Goal: Information Seeking & Learning: Learn about a topic

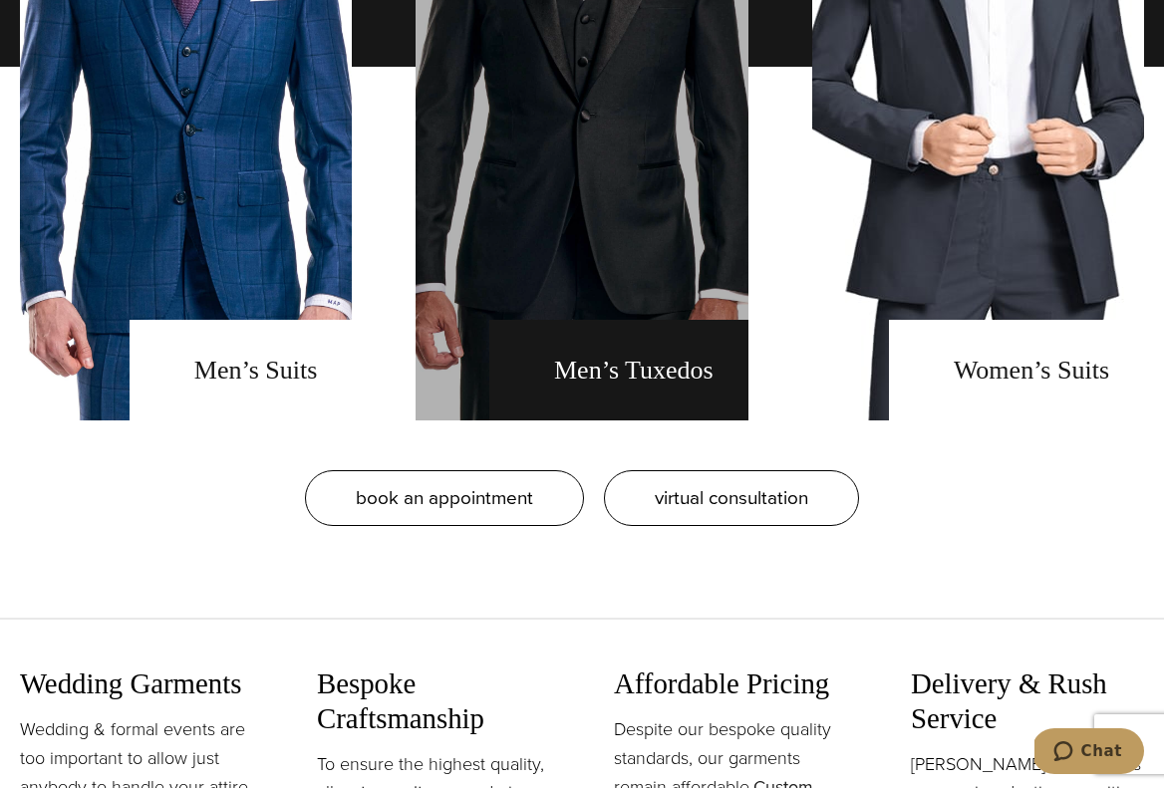
scroll to position [1765, 0]
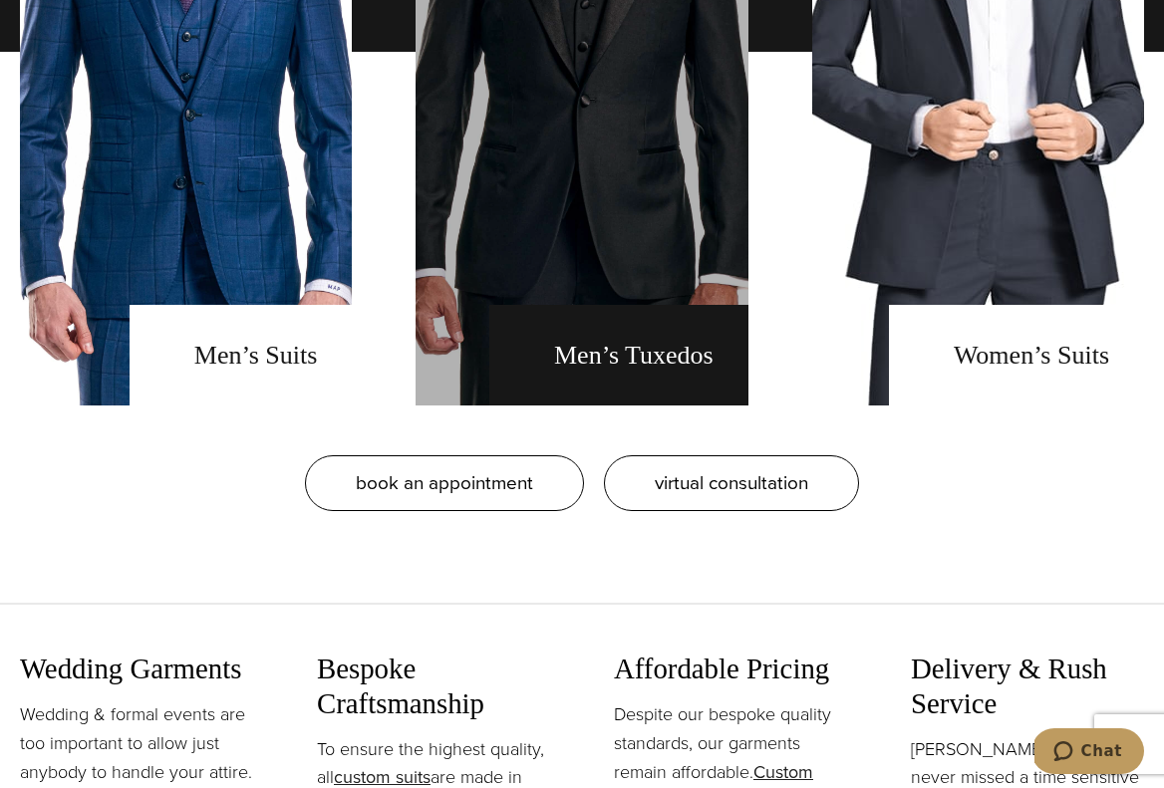
click at [599, 345] on link "men's tuxedos" at bounding box center [582, 51] width 332 height 707
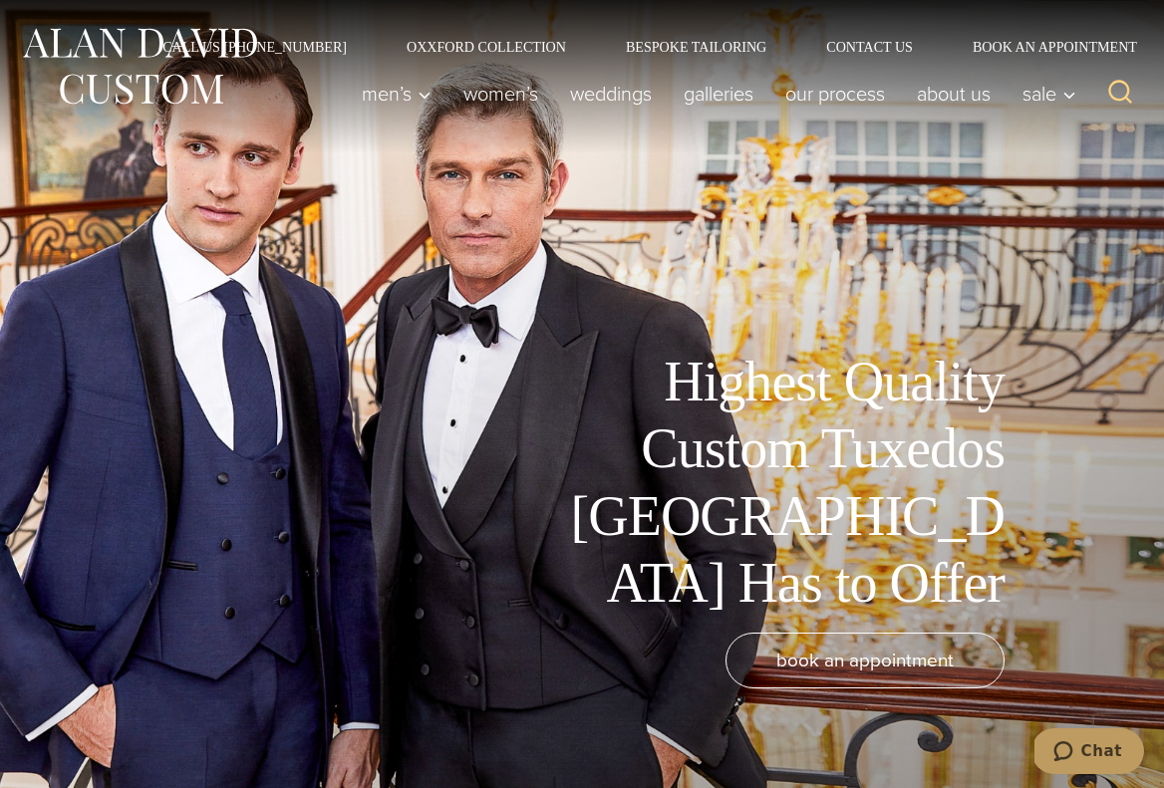
click at [192, 405] on div "Highest Quality Custom Tuxedos NYC Has to Offer book an appointment" at bounding box center [582, 394] width 1164 height 788
click at [599, 100] on link "weddings" at bounding box center [611, 94] width 114 height 40
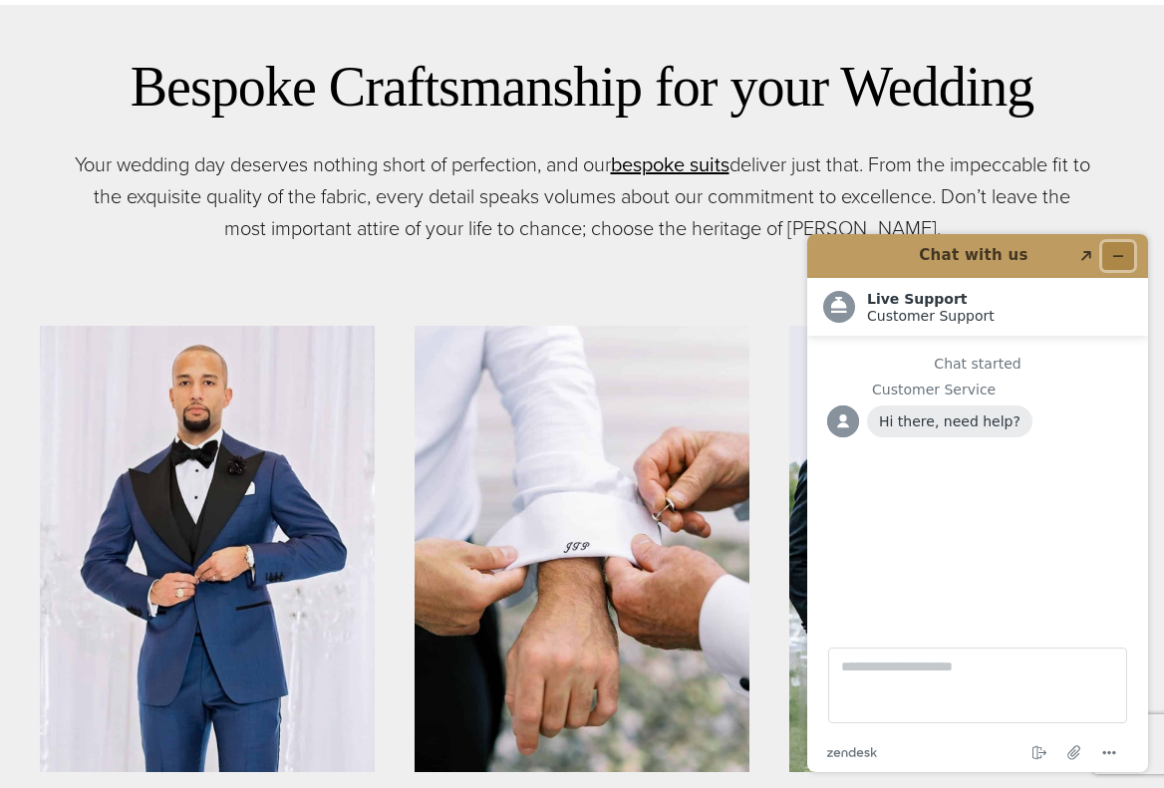
click at [1126, 254] on button "Minimize widget" at bounding box center [1118, 256] width 32 height 28
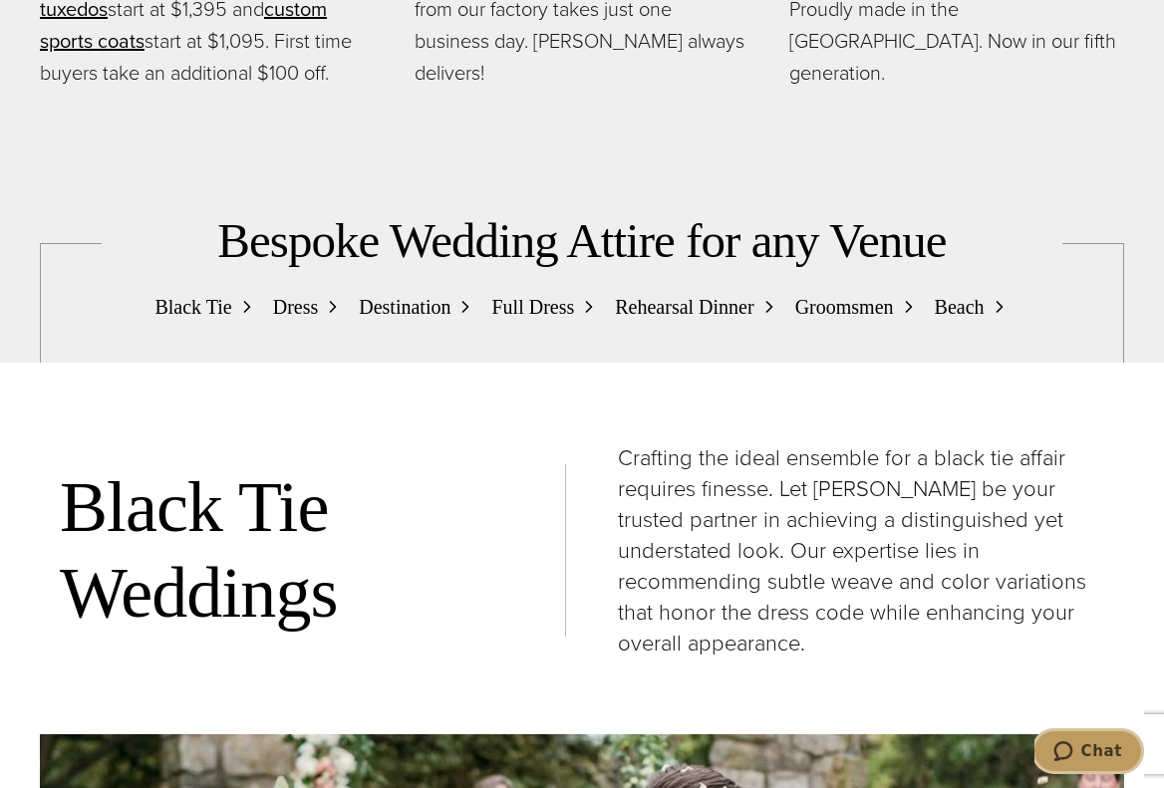
scroll to position [1911, 0]
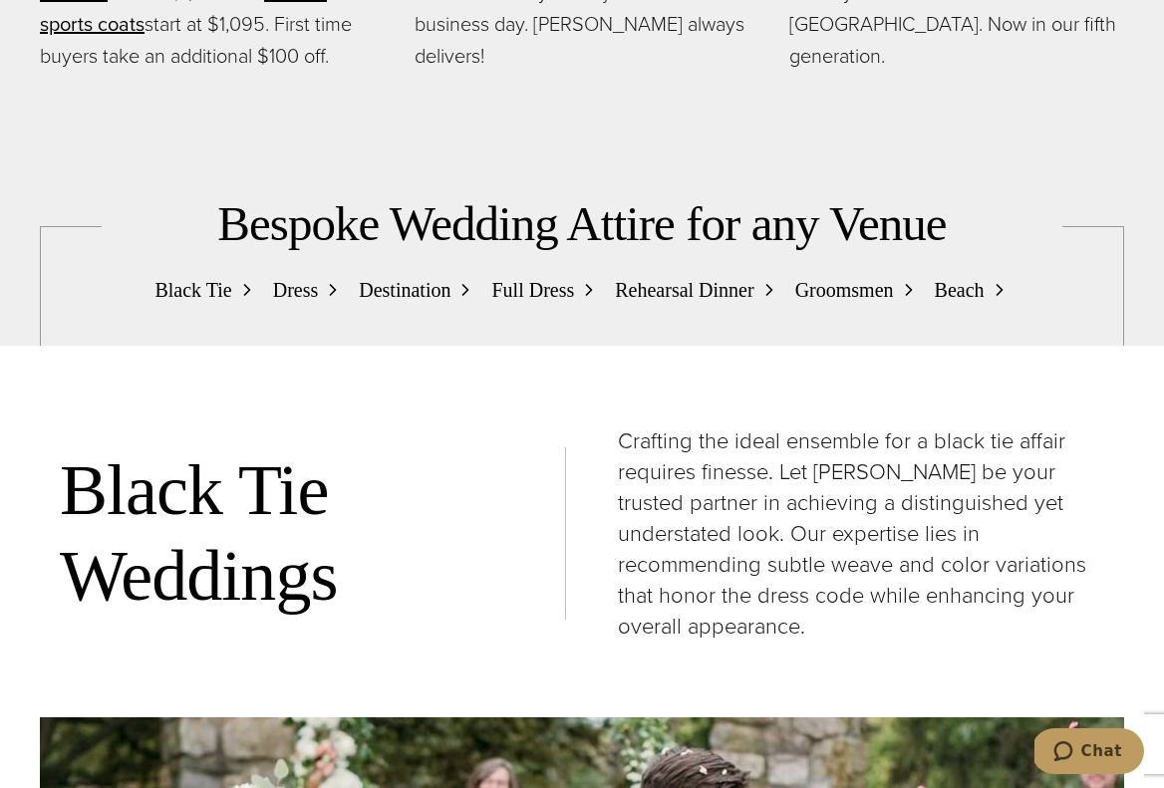
click at [186, 274] on span "Black Tie" at bounding box center [192, 290] width 77 height 32
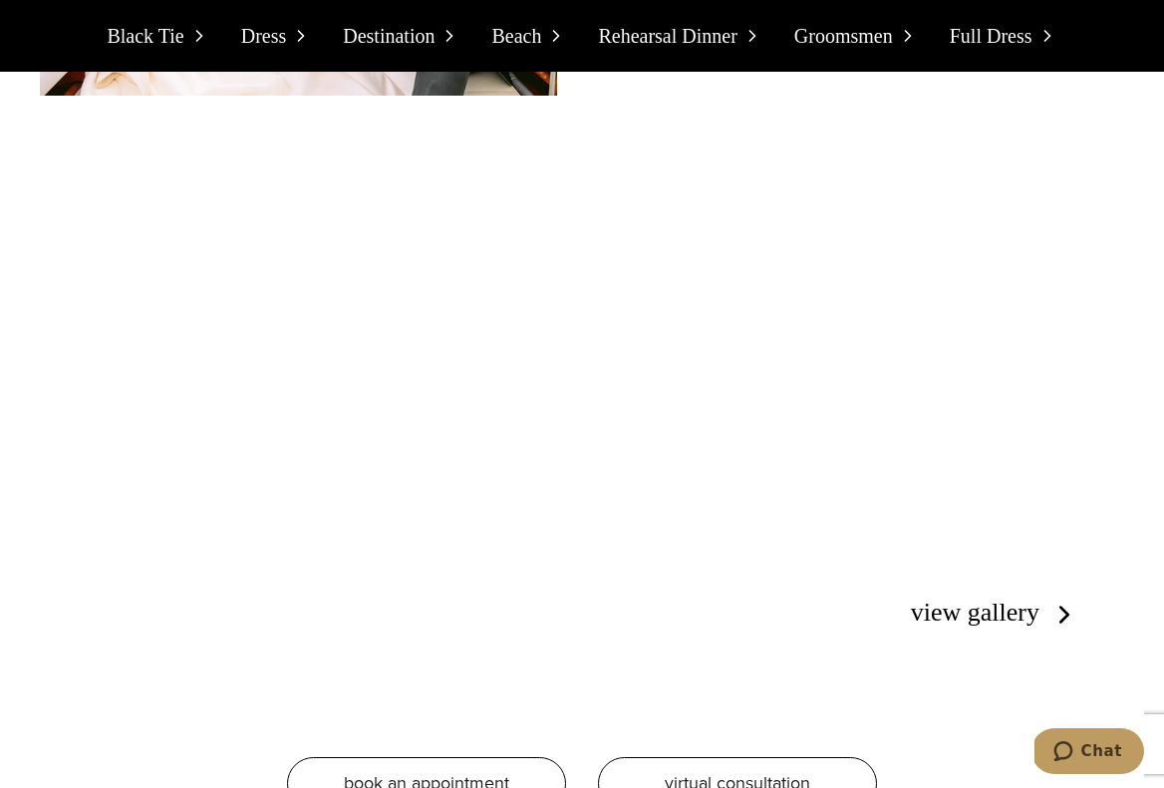
scroll to position [6462, 0]
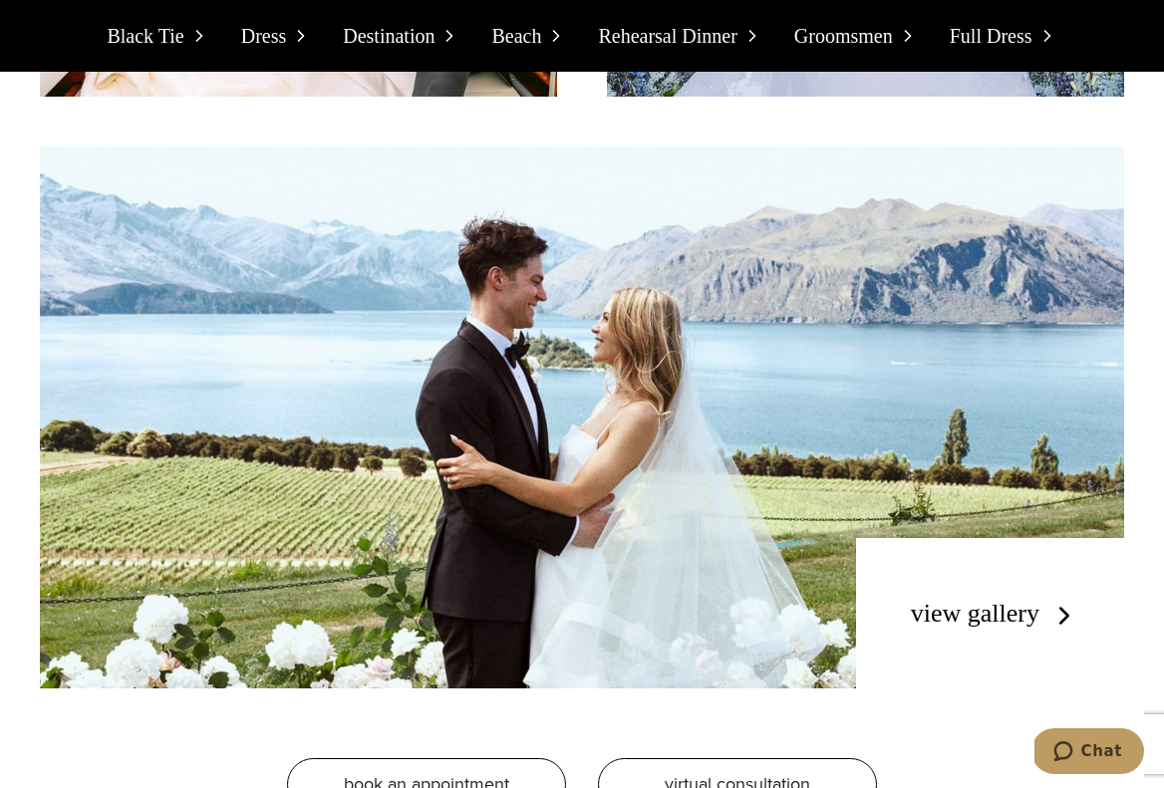
click at [979, 599] on link "view gallery" at bounding box center [995, 613] width 168 height 29
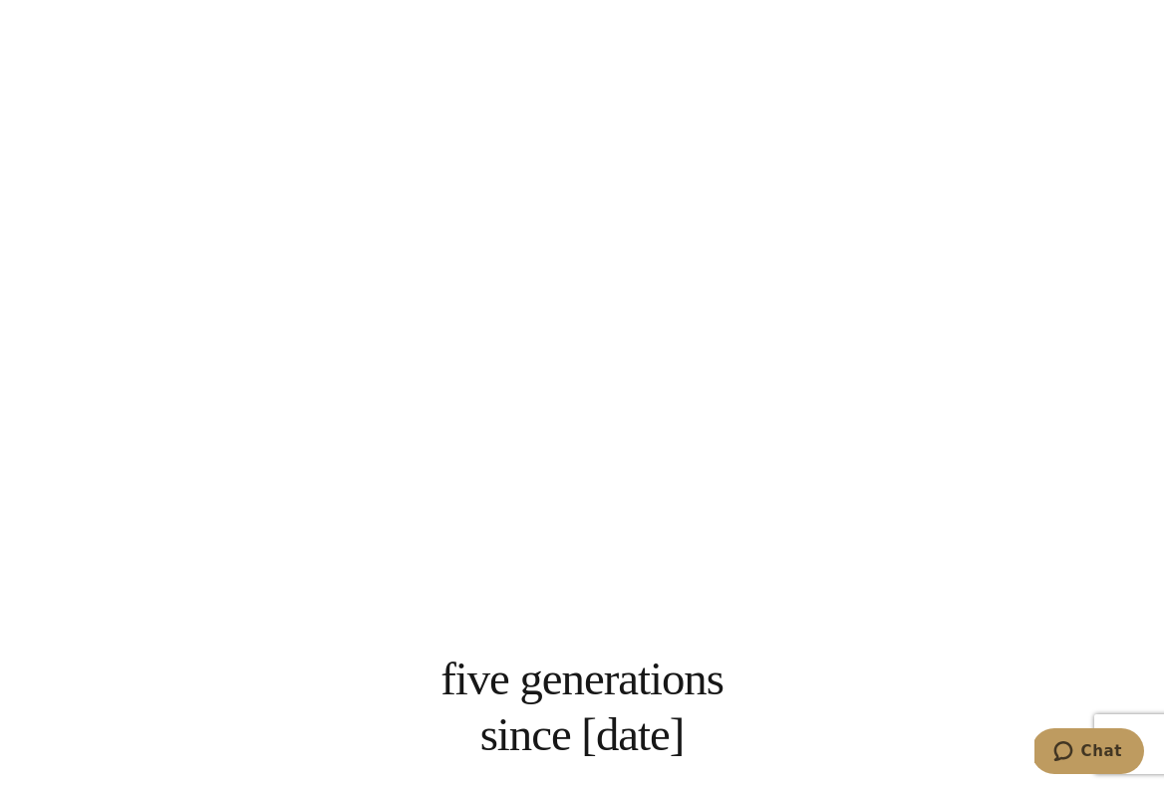
scroll to position [3463, 0]
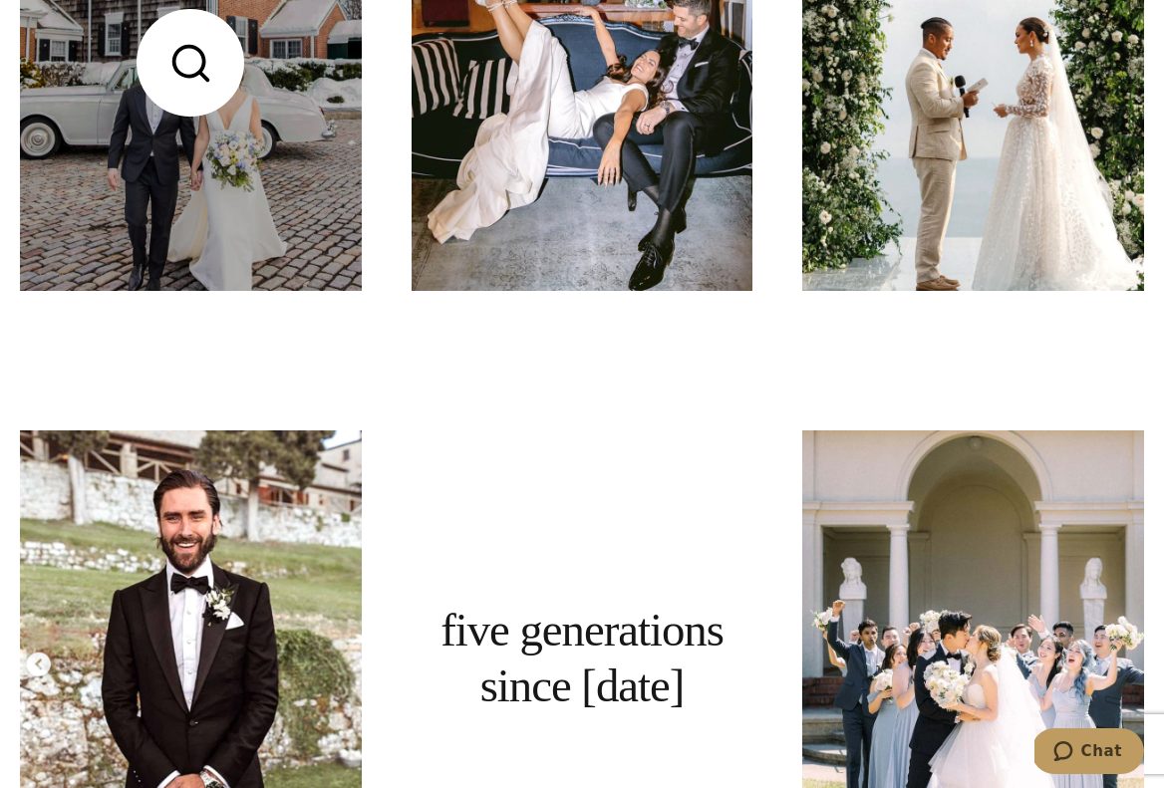
click at [147, 84] on link at bounding box center [191, 63] width 342 height 455
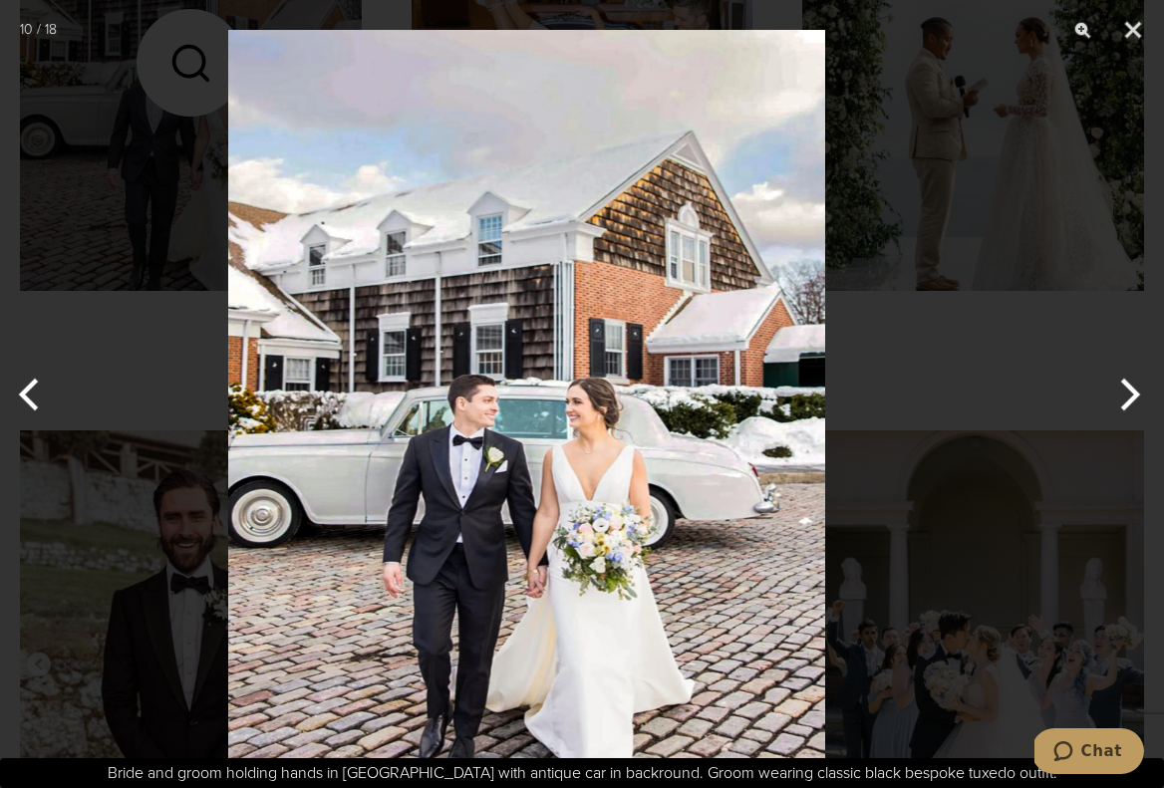
click at [565, 271] on img at bounding box center [526, 394] width 597 height 788
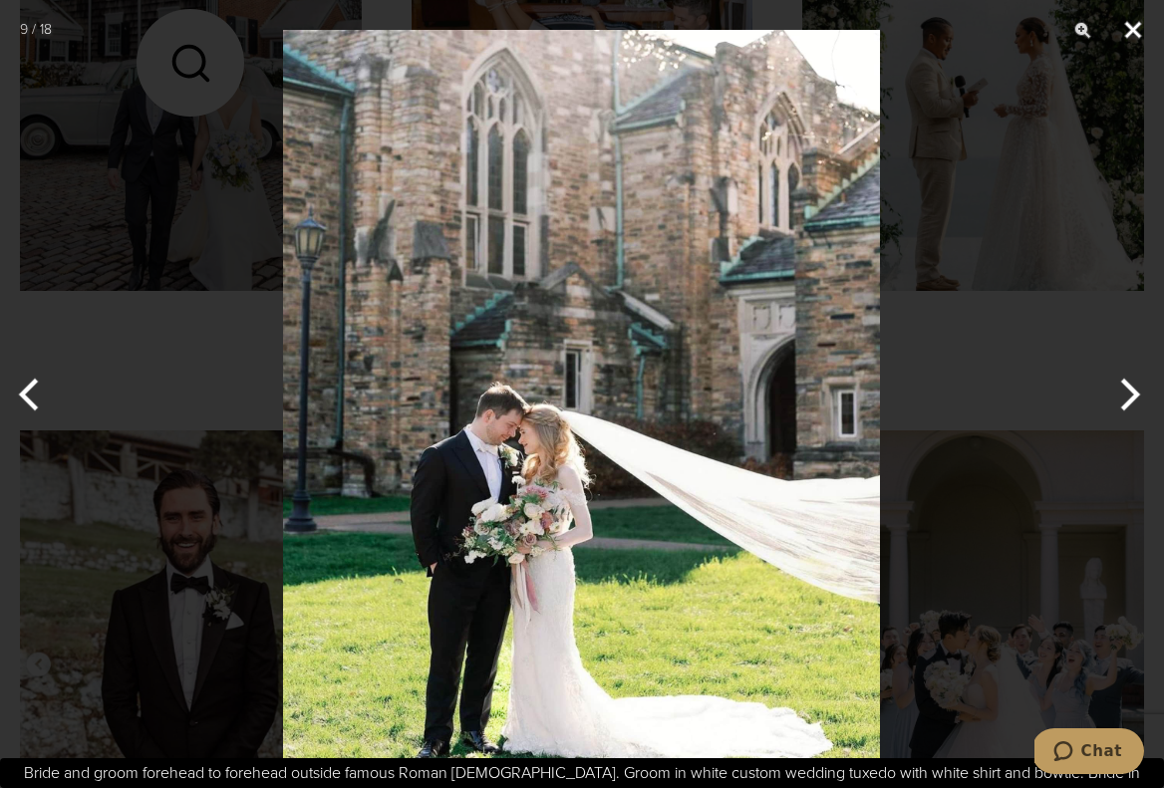
click at [1135, 27] on button "Close" at bounding box center [1133, 30] width 50 height 60
